Goal: Navigation & Orientation: Understand site structure

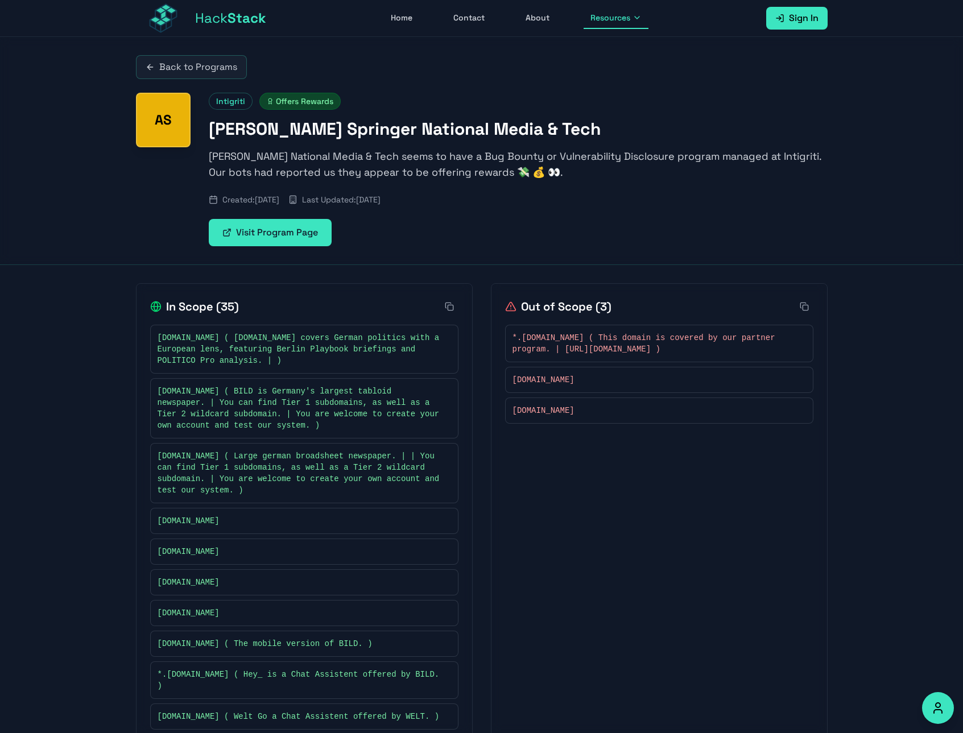
drag, startPoint x: 572, startPoint y: 81, endPoint x: 510, endPoint y: 81, distance: 62.0
click at [508, 83] on div "Back to Programs AS Intigriti Offers Rewards [PERSON_NAME] National Media & Tec…" at bounding box center [482, 150] width 728 height 227
click at [638, 22] on icon at bounding box center [636, 17] width 9 height 9
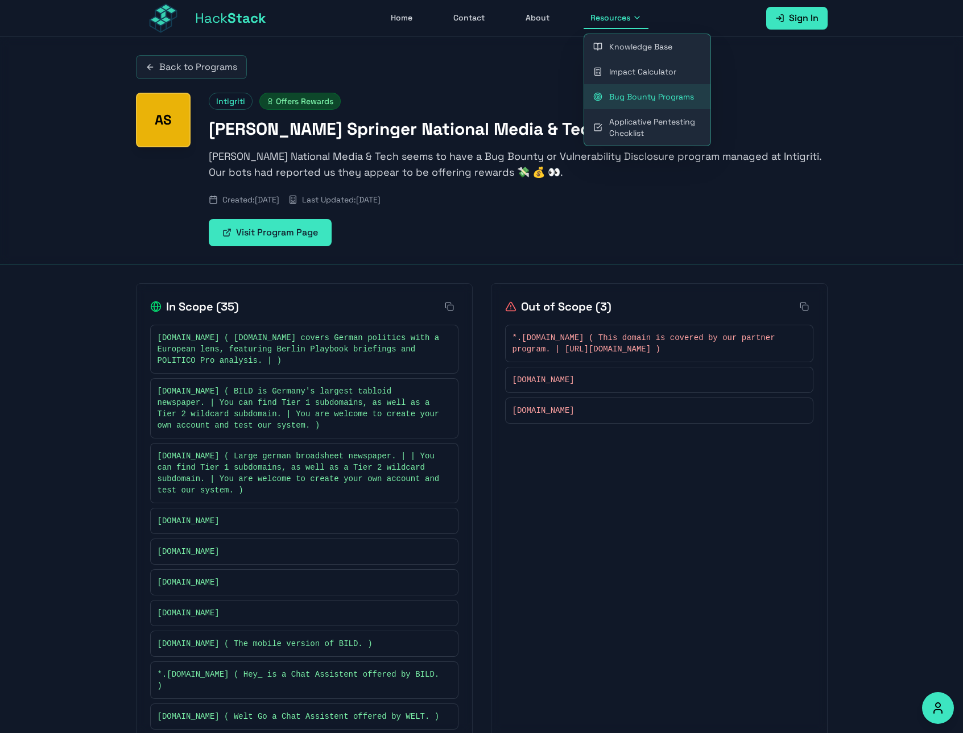
click at [486, 70] on div "Back to Programs" at bounding box center [482, 67] width 692 height 24
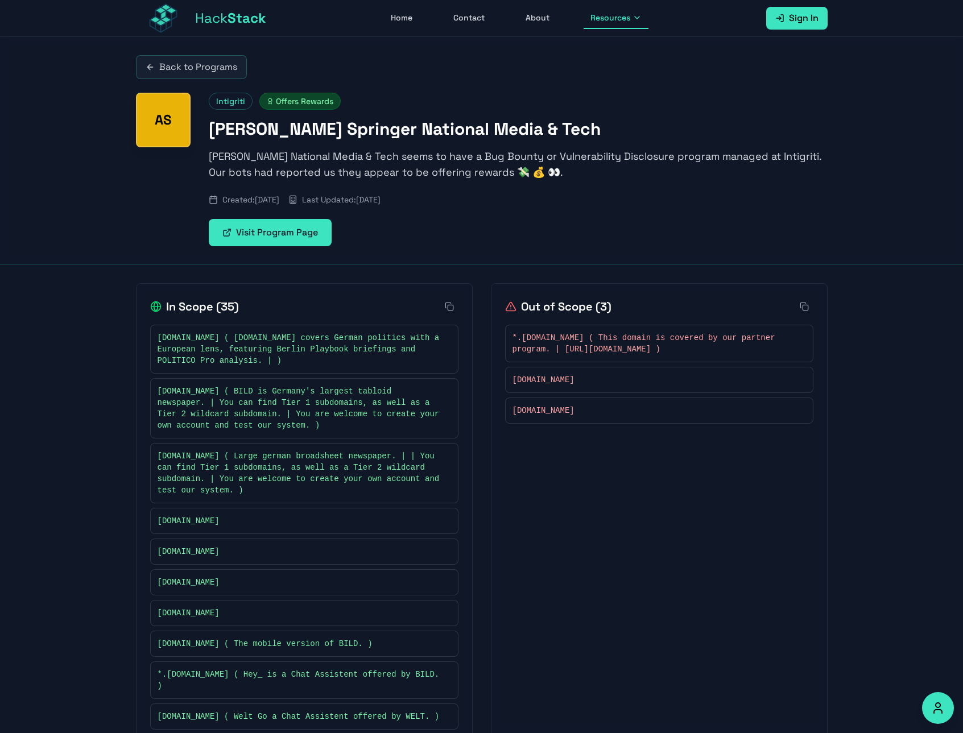
click at [395, 12] on link "Home" at bounding box center [401, 18] width 35 height 22
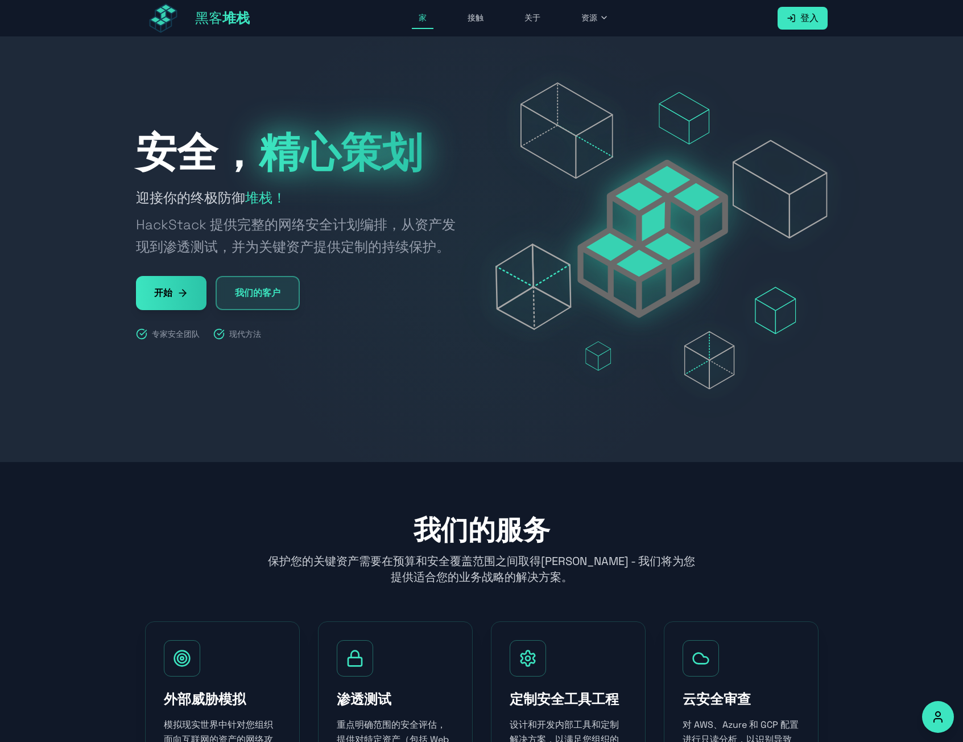
click at [445, 78] on div at bounding box center [481, 249] width 963 height 425
click at [475, 18] on font "接触" at bounding box center [475, 18] width 16 height 10
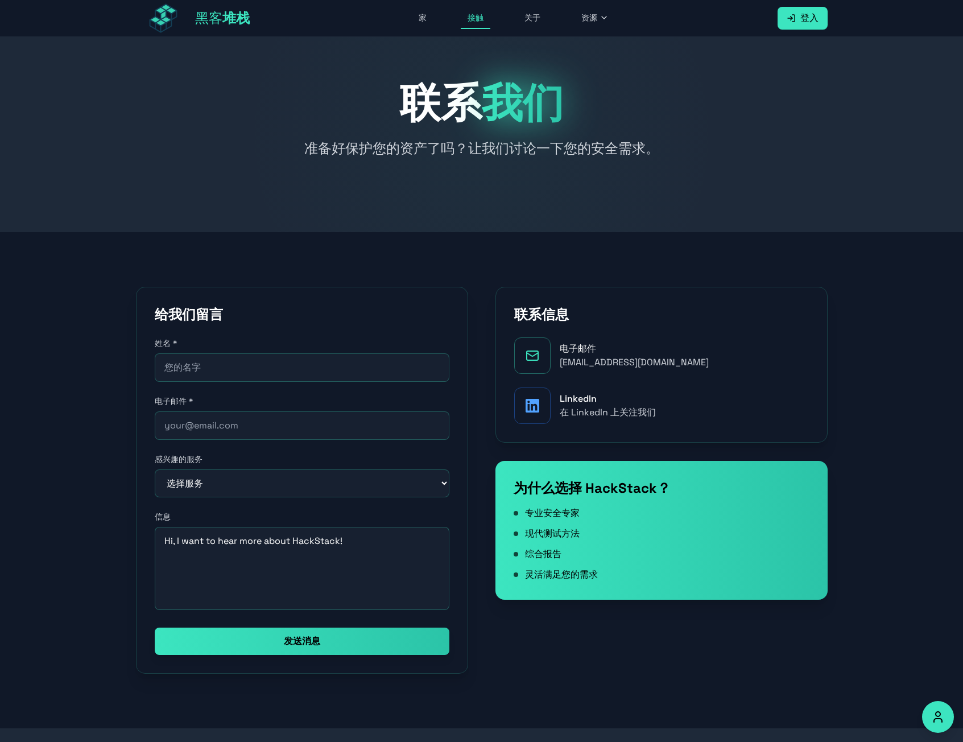
click at [537, 13] on font "关于" at bounding box center [532, 18] width 16 height 10
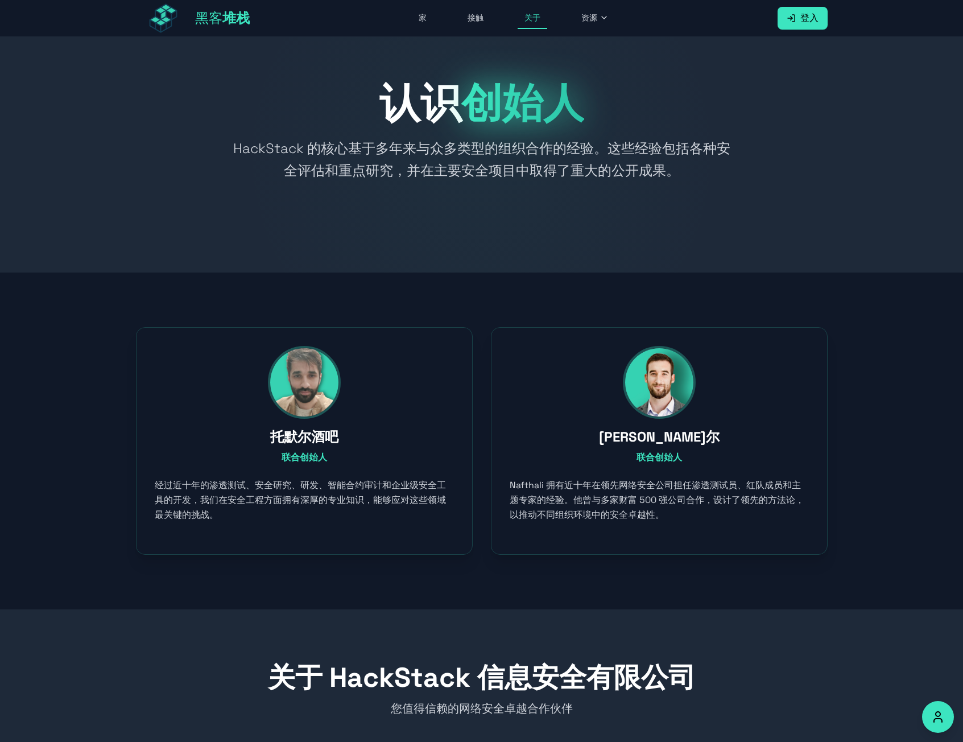
click at [598, 22] on button "资源" at bounding box center [594, 18] width 41 height 22
click at [626, 47] on link "知识库" at bounding box center [638, 46] width 126 height 25
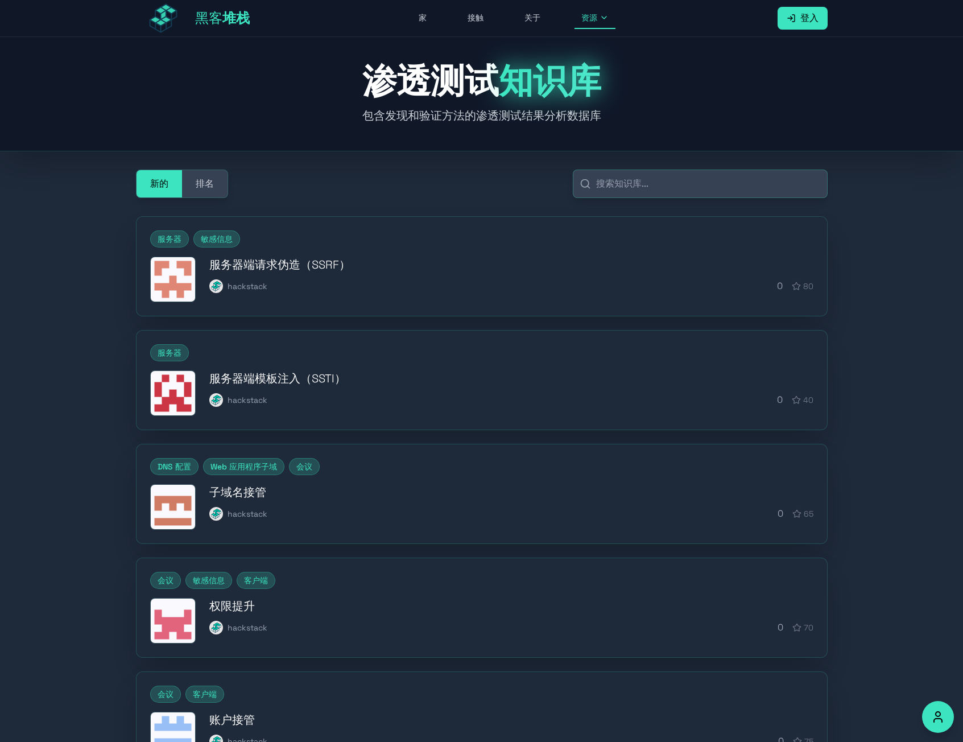
click at [602, 19] on icon at bounding box center [603, 17] width 9 height 9
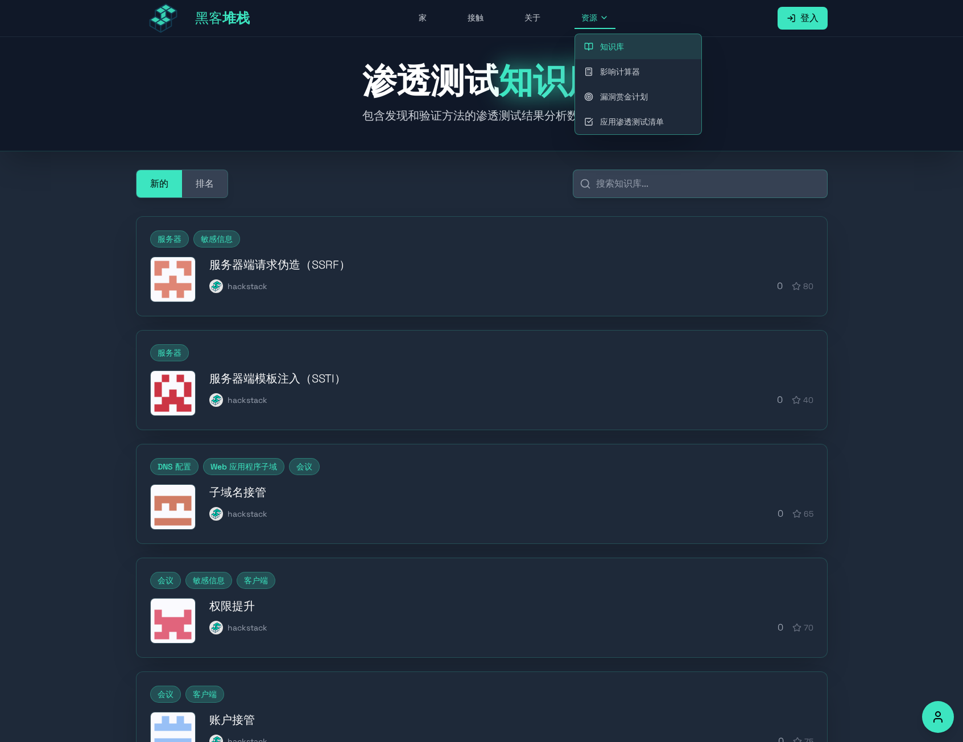
click at [624, 76] on font "影响计算器" at bounding box center [620, 72] width 40 height 10
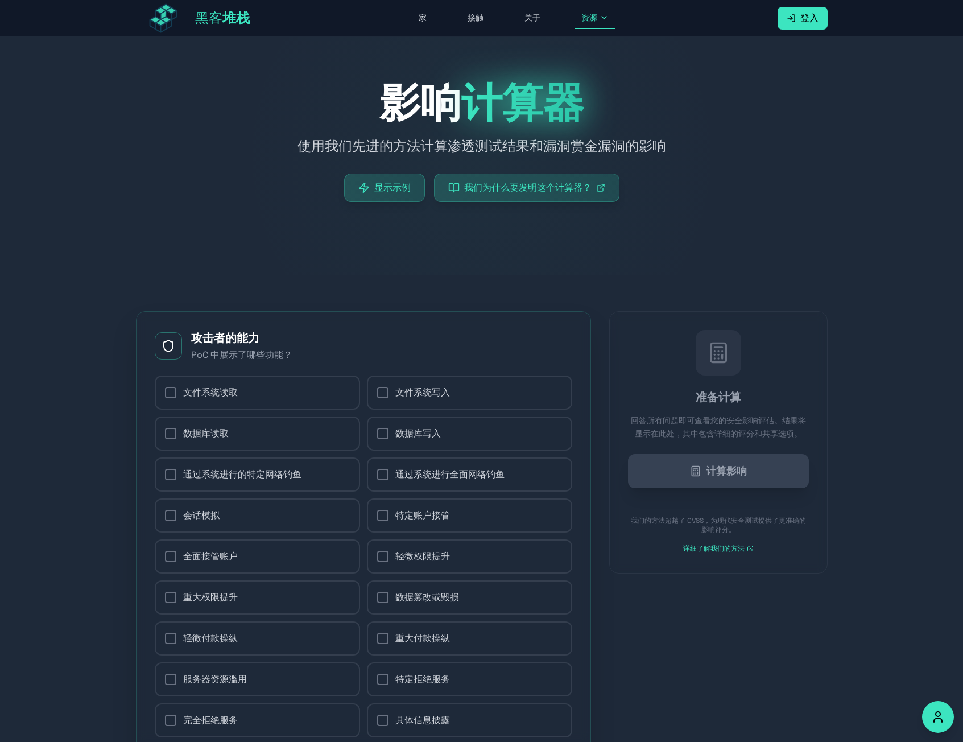
click at [602, 20] on icon at bounding box center [603, 17] width 9 height 9
click at [612, 93] on font "漏洞赏金计划" at bounding box center [624, 97] width 48 height 10
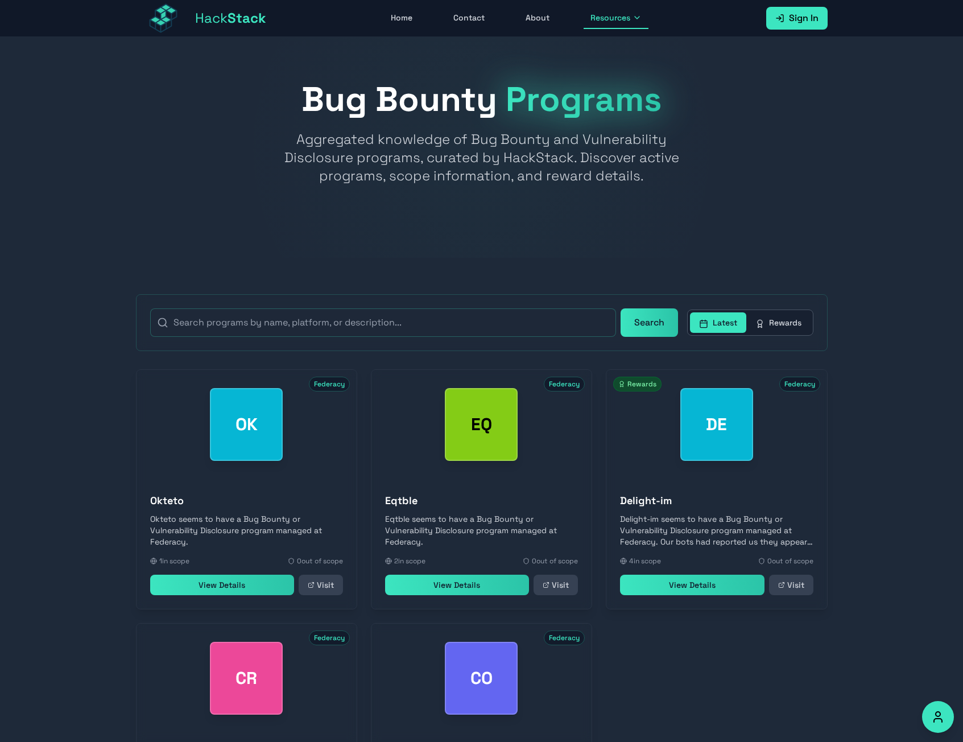
click at [350, 156] on p "Aggregated knowledge of Bug Bounty and Vulnerability Disclosure programs, curat…" at bounding box center [481, 157] width 437 height 55
